Goal: Entertainment & Leisure: Consume media (video, audio)

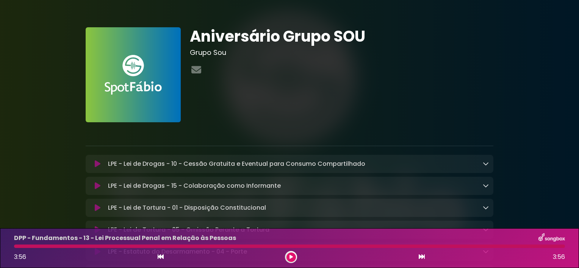
scroll to position [9, 0]
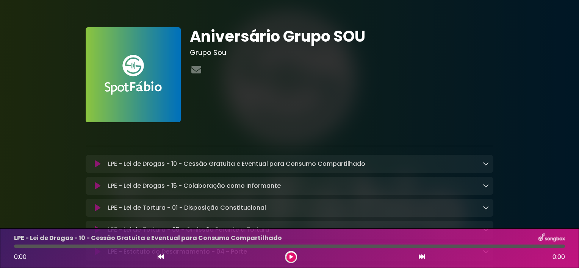
click at [291, 260] on button at bounding box center [291, 257] width 9 height 9
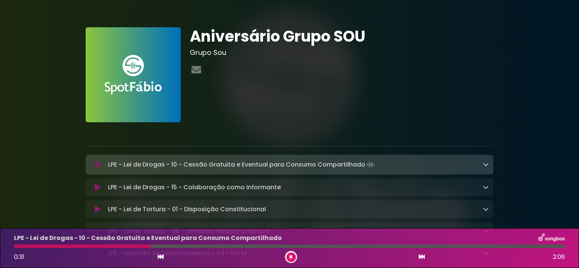
click at [368, 43] on h1 "Aniversário Grupo SOU" at bounding box center [342, 36] width 304 height 18
click at [418, 167] on div "LPE - Lei de Drogas - 10 - Cessão Gratuita e Eventual para Consumo Compartilhad…" at bounding box center [297, 165] width 384 height 11
click at [488, 166] on icon at bounding box center [486, 164] width 6 height 6
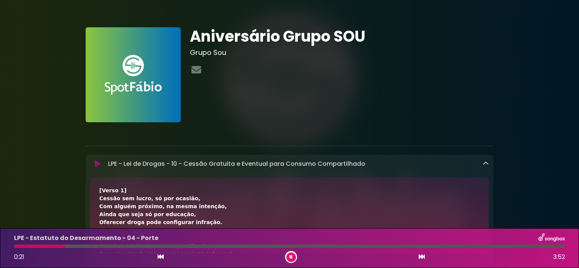
click at [485, 165] on icon at bounding box center [486, 164] width 6 height 6
